Goal: Information Seeking & Learning: Learn about a topic

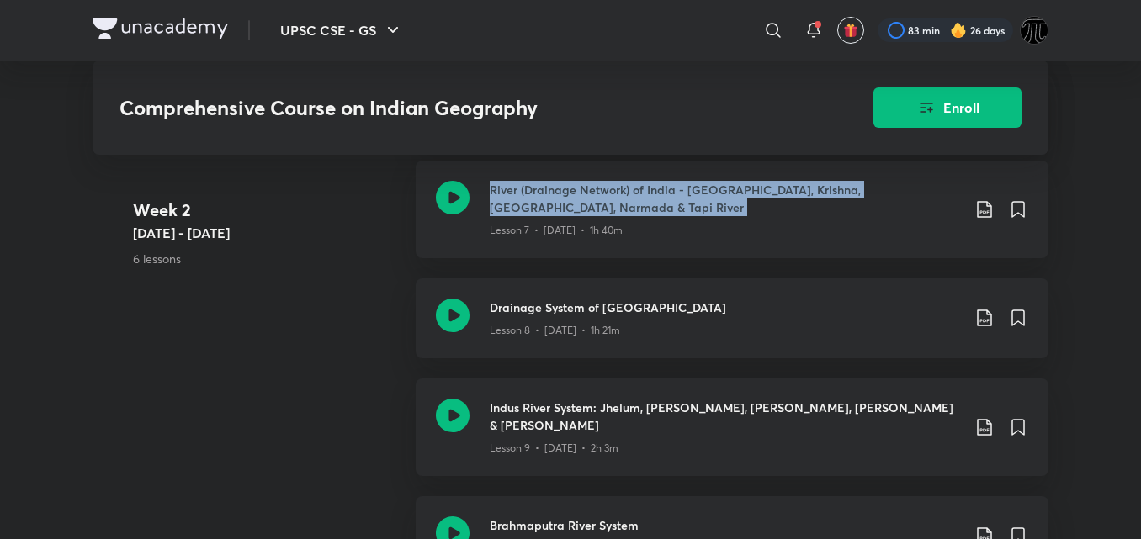
scroll to position [1621, 0]
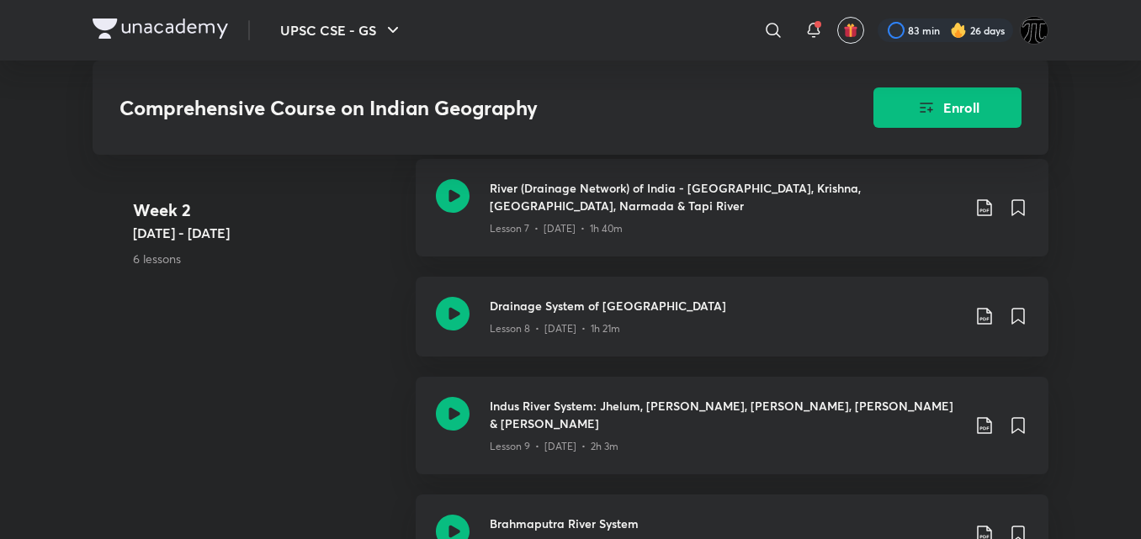
click at [1074, 232] on div "UPSC CSE - GS ​ 83 min 26 days Comprehensive Course on Indian Geography Enroll …" at bounding box center [570, 228] width 1141 height 3699
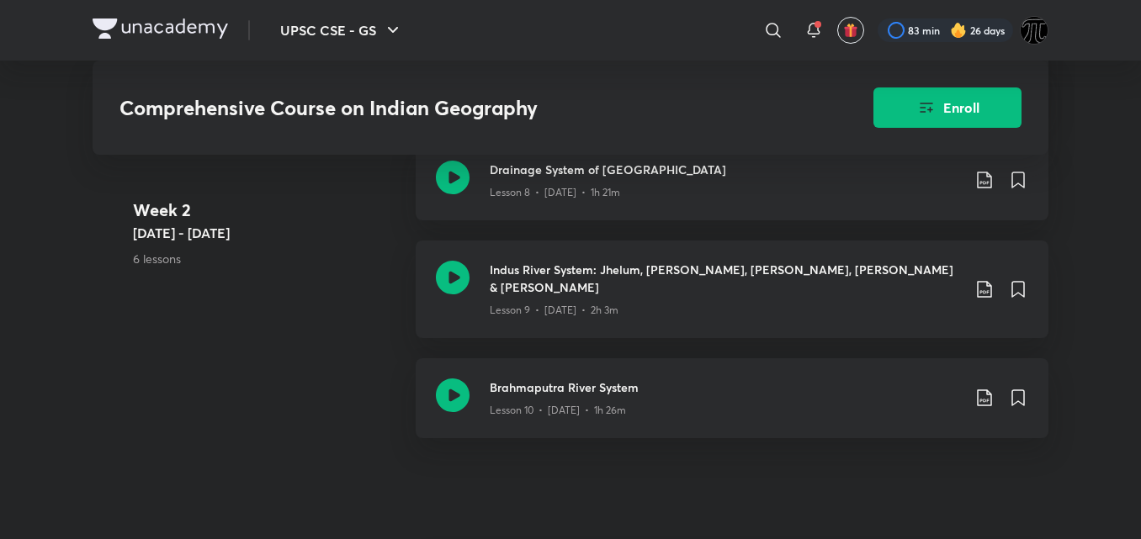
scroll to position [1758, 0]
click at [357, 329] on div "Week [DATE] - [DATE] 6 lessons Plateaus & Plains of [GEOGRAPHIC_DATA] through M…" at bounding box center [571, 140] width 956 height 636
drag, startPoint x: 357, startPoint y: 329, endPoint x: 376, endPoint y: 355, distance: 32.5
click at [357, 329] on div "Week [DATE] - [DATE] 6 lessons Plateaus & Plains of [GEOGRAPHIC_DATA] through M…" at bounding box center [571, 140] width 956 height 636
